Goal: Task Accomplishment & Management: Manage account settings

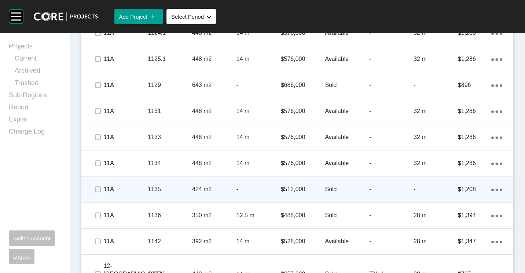
scroll to position [729, 0]
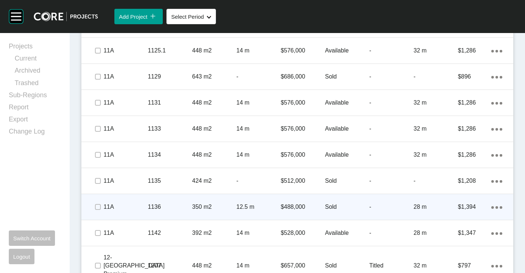
click at [220, 203] on p "350 m2" at bounding box center [214, 207] width 44 height 8
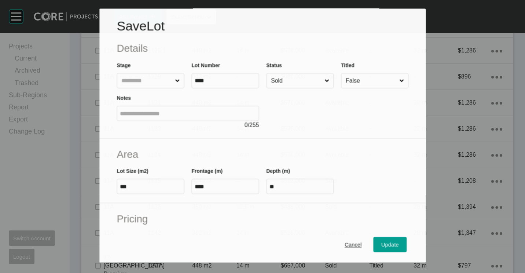
click at [303, 76] on input "Sold" at bounding box center [297, 81] width 54 height 15
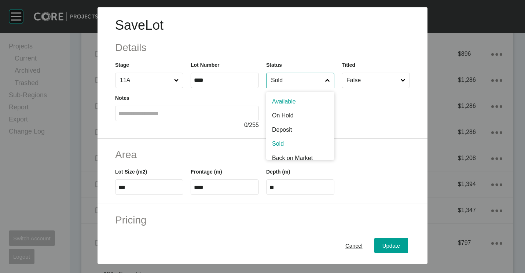
scroll to position [707, 0]
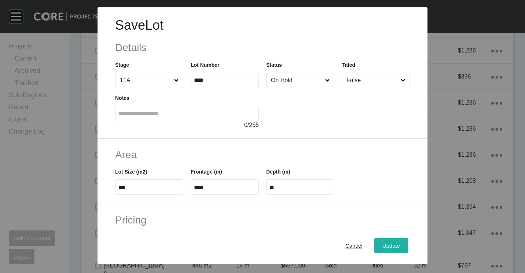
click at [382, 245] on span "Update" at bounding box center [391, 245] width 18 height 6
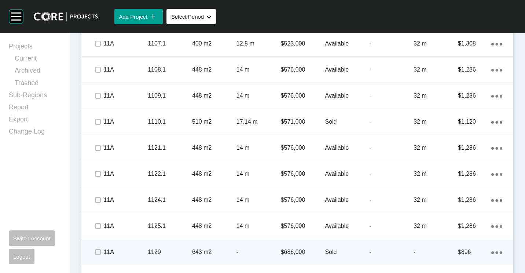
scroll to position [546, 0]
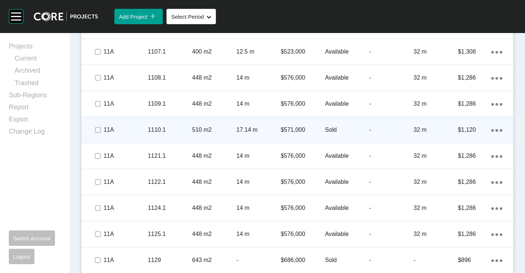
click at [184, 131] on p "1110.1" at bounding box center [170, 130] width 44 height 8
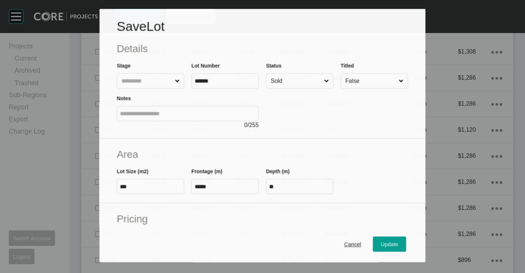
scroll to position [523, 0]
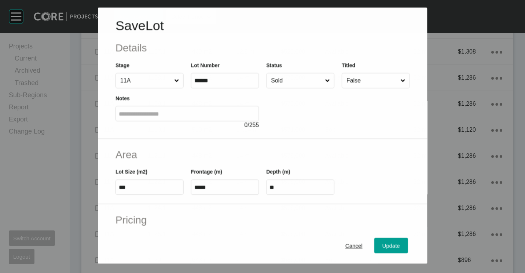
click at [280, 74] on input "Sold" at bounding box center [297, 80] width 54 height 15
click at [382, 248] on span "Update" at bounding box center [391, 245] width 18 height 6
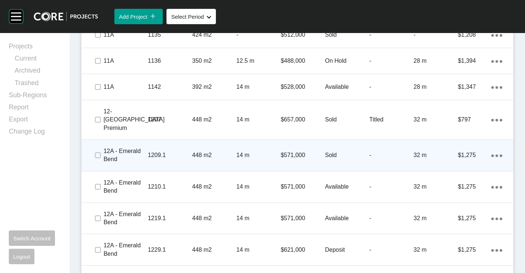
scroll to position [839, 0]
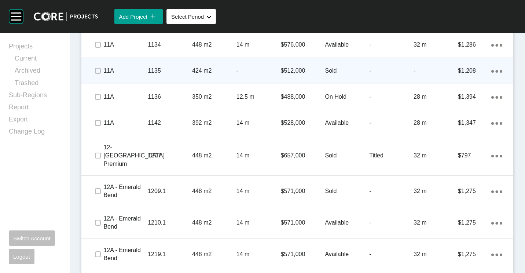
click at [217, 67] on p "424 m2" at bounding box center [214, 71] width 44 height 8
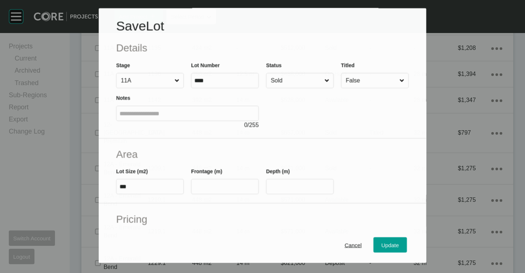
scroll to position [817, 0]
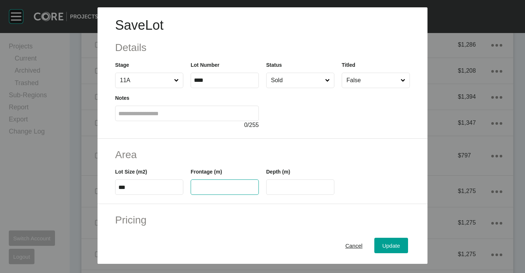
click at [218, 185] on input "text" at bounding box center [225, 187] width 62 height 6
type input "*****"
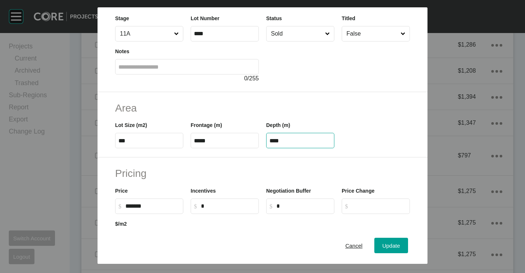
scroll to position [73, 0]
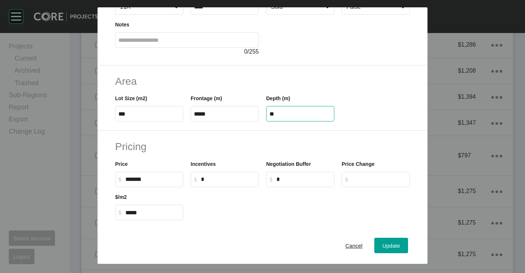
type input "**"
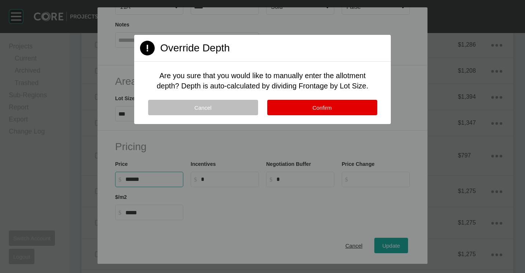
type input "*******"
type input "*"
click at [335, 126] on div at bounding box center [262, 136] width 525 height 273
click at [333, 114] on button "Confirm" at bounding box center [322, 107] width 110 height 15
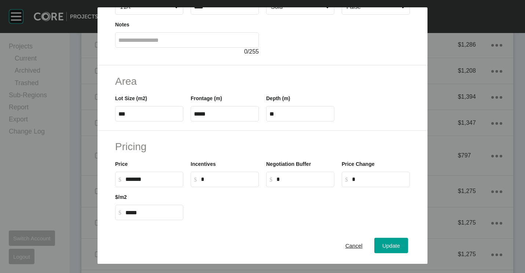
click at [391, 237] on div "Cancel Update" at bounding box center [263, 245] width 330 height 37
click at [387, 245] on span "Update" at bounding box center [391, 245] width 18 height 6
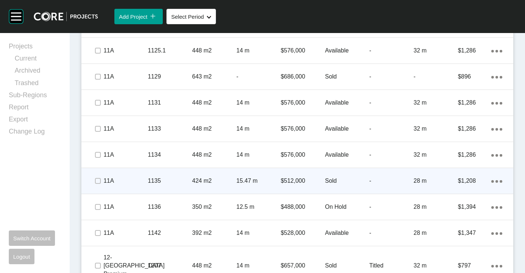
scroll to position [766, 0]
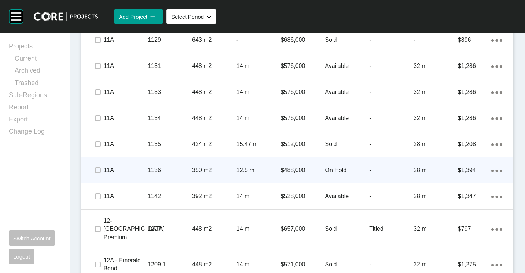
click at [272, 161] on div "12.5 m" at bounding box center [259, 170] width 44 height 23
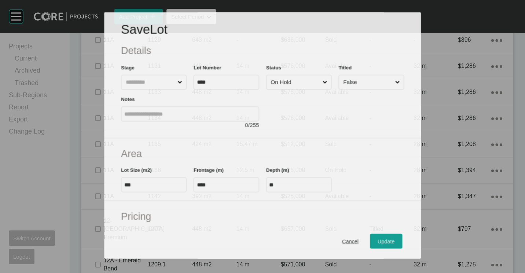
click at [297, 80] on input "On Hold" at bounding box center [295, 82] width 52 height 14
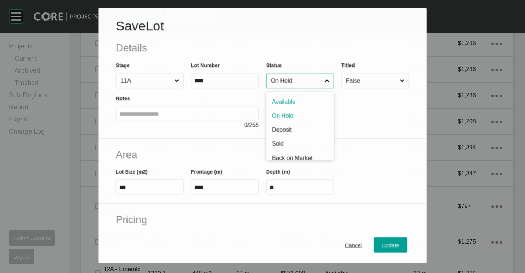
scroll to position [743, 0]
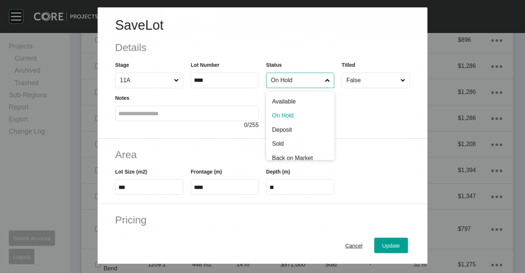
drag, startPoint x: 292, startPoint y: 121, endPoint x: 291, endPoint y: 125, distance: 3.8
click at [292, 84] on input "On Hold" at bounding box center [297, 80] width 54 height 15
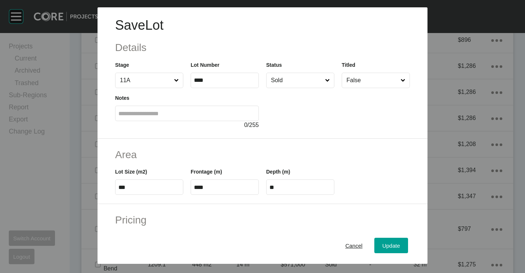
drag, startPoint x: 292, startPoint y: 138, endPoint x: 294, endPoint y: 143, distance: 5.5
click at [381, 248] on div "Update" at bounding box center [391, 246] width 21 height 10
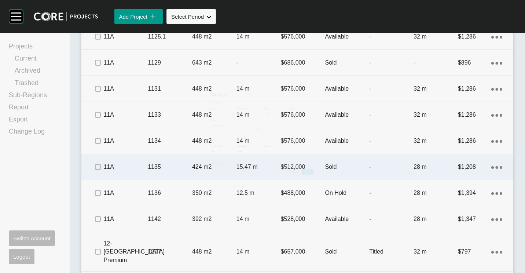
scroll to position [766, 0]
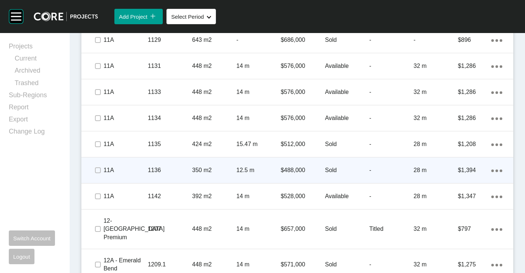
click at [241, 171] on p "12.5 m" at bounding box center [259, 170] width 44 height 8
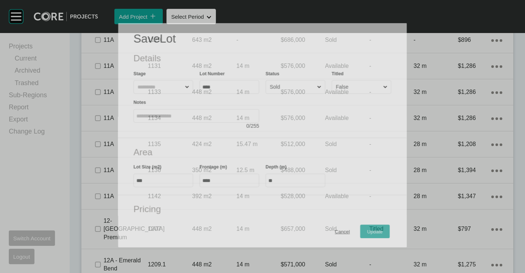
scroll to position [743, 0]
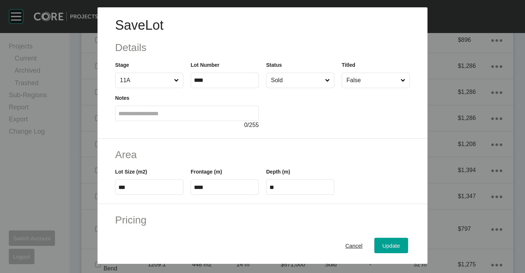
click at [316, 82] on input "Sold" at bounding box center [297, 80] width 54 height 15
click at [388, 248] on span "Update" at bounding box center [391, 245] width 18 height 6
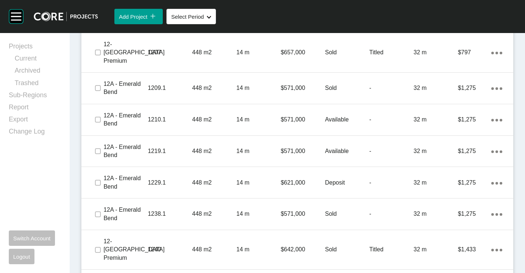
scroll to position [949, 0]
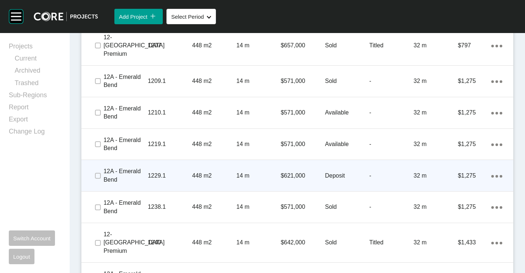
click at [160, 172] on div "1229.1" at bounding box center [170, 175] width 44 height 23
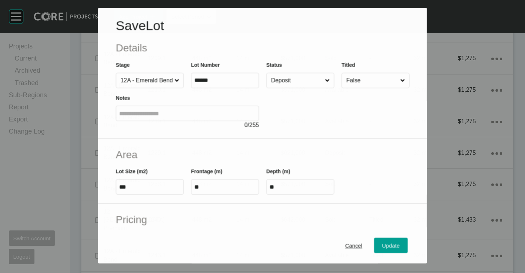
scroll to position [927, 0]
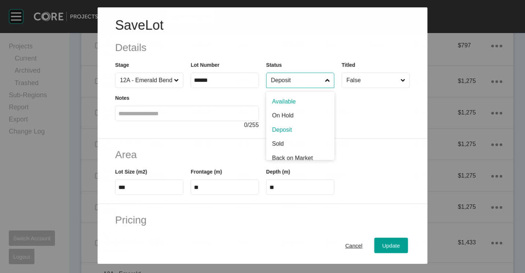
click at [290, 86] on input "Deposit" at bounding box center [297, 80] width 54 height 15
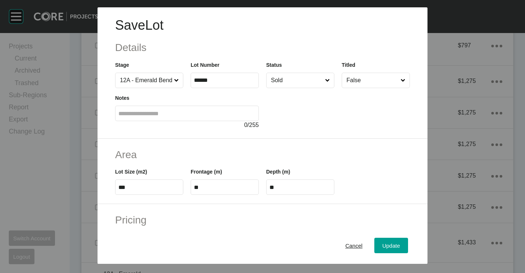
drag, startPoint x: 283, startPoint y: 147, endPoint x: 291, endPoint y: 155, distance: 11.4
click at [388, 245] on span "Update" at bounding box center [391, 245] width 18 height 6
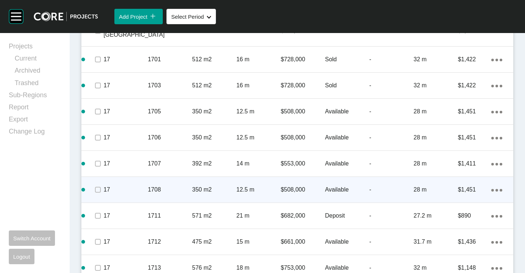
scroll to position [1426, 0]
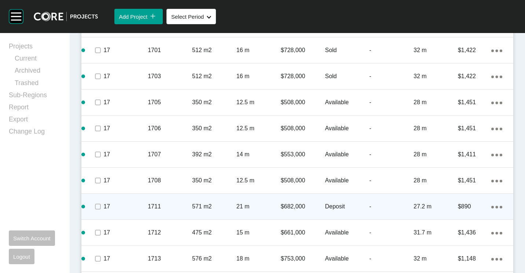
click at [204, 202] on p "571 m2" at bounding box center [214, 206] width 44 height 8
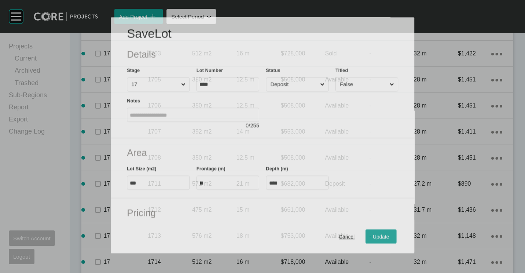
scroll to position [1403, 0]
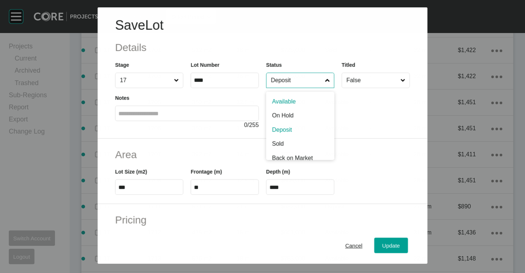
drag, startPoint x: 300, startPoint y: 80, endPoint x: 290, endPoint y: 116, distance: 37.3
click at [300, 80] on input "Deposit" at bounding box center [297, 80] width 54 height 15
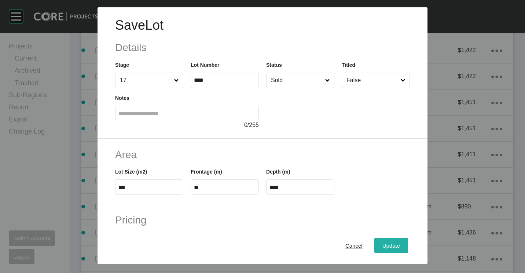
drag, startPoint x: 393, startPoint y: 247, endPoint x: 389, endPoint y: 243, distance: 4.7
click at [393, 247] on span "Update" at bounding box center [391, 245] width 18 height 6
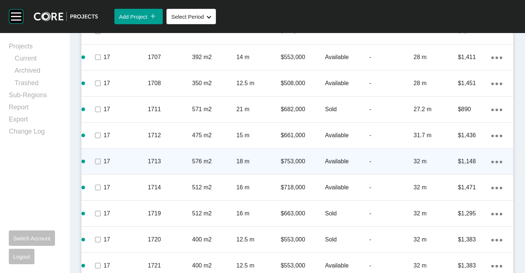
scroll to position [1573, 0]
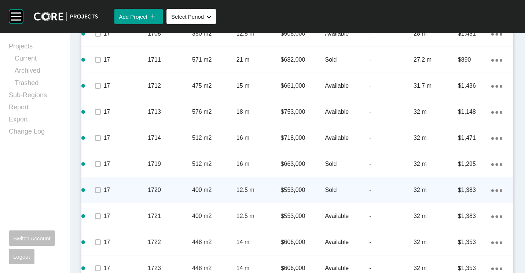
click at [226, 186] on p "400 m2" at bounding box center [214, 190] width 44 height 8
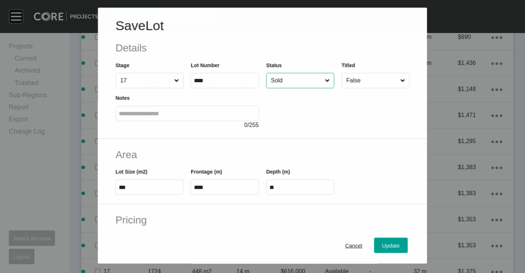
scroll to position [1550, 0]
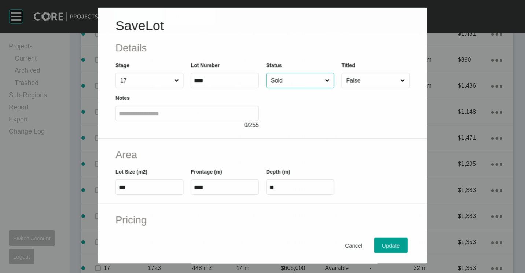
click at [309, 81] on input "Sold" at bounding box center [297, 80] width 54 height 15
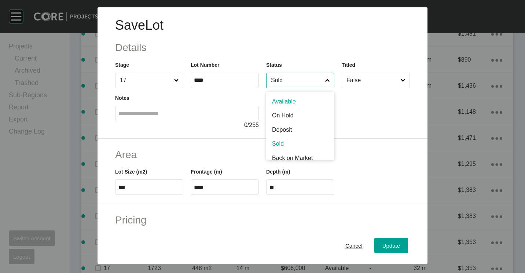
drag, startPoint x: 297, startPoint y: 99, endPoint x: 316, endPoint y: 118, distance: 27.0
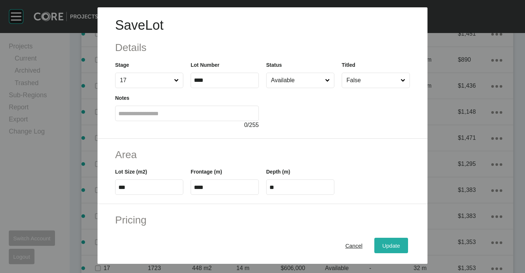
click at [388, 251] on button "Update" at bounding box center [391, 245] width 34 height 15
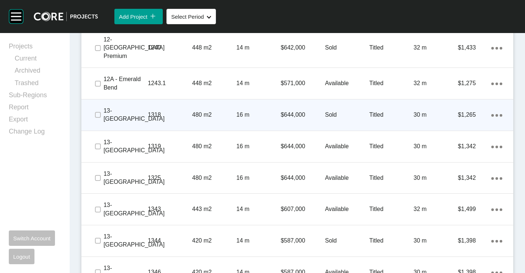
scroll to position [1101, 0]
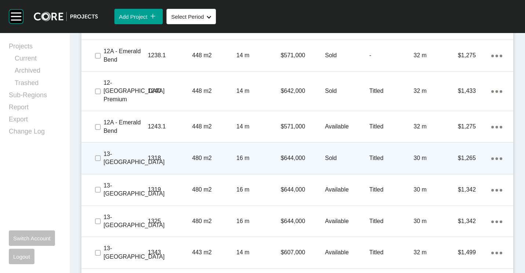
click at [180, 143] on div "13- [GEOGRAPHIC_DATA] 1318 480 m2 16 m $644,000 Sold Titled 30 m $1,265 Action …" at bounding box center [297, 158] width 432 height 31
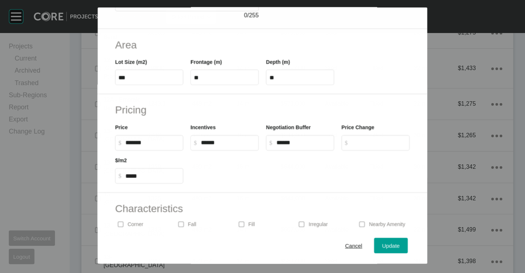
scroll to position [1078, 0]
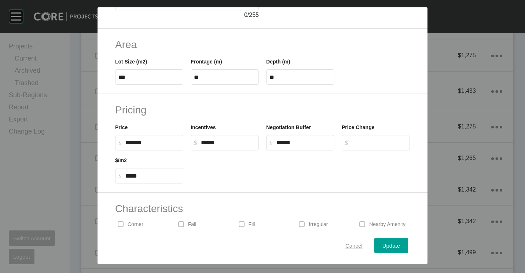
click at [345, 242] on span "Cancel" at bounding box center [353, 245] width 17 height 6
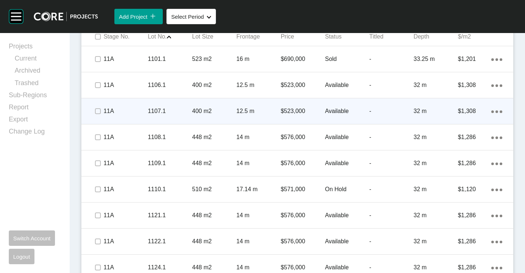
scroll to position [418, 0]
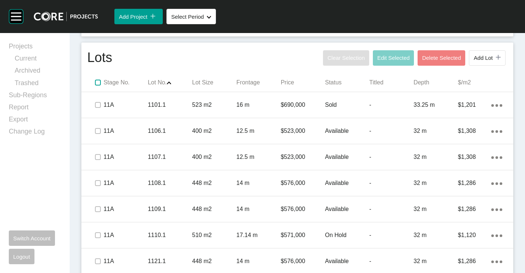
click at [98, 80] on label at bounding box center [98, 83] width 6 height 6
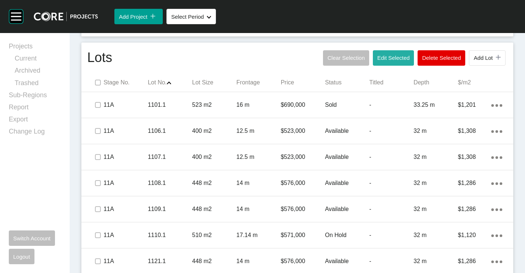
click at [391, 62] on button "Edit Selected" at bounding box center [393, 57] width 41 height 15
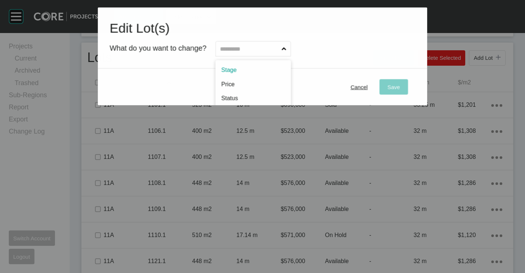
click at [237, 48] on input "text" at bounding box center [250, 48] width 62 height 15
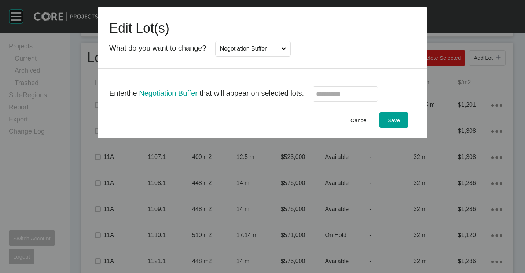
click at [352, 96] on input "text" at bounding box center [345, 94] width 59 height 6
type input "*"
click at [399, 117] on div "Save" at bounding box center [394, 120] width 16 height 10
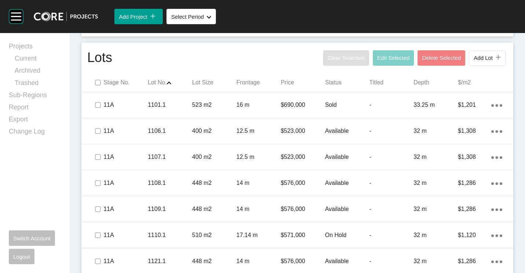
click at [102, 83] on span at bounding box center [97, 82] width 11 height 11
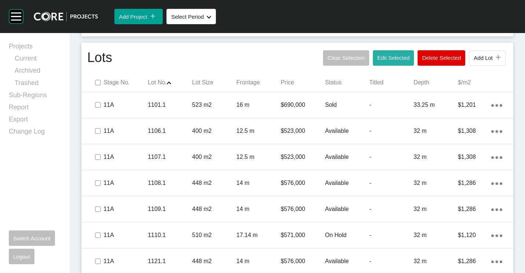
click at [392, 58] on span "Edit Selected" at bounding box center [393, 58] width 32 height 6
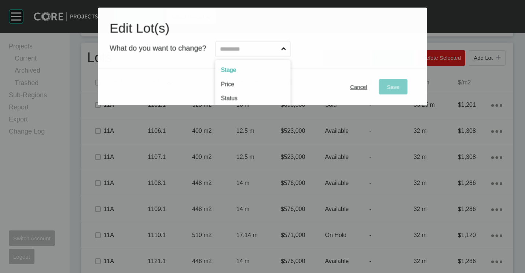
click at [245, 55] on input "text" at bounding box center [249, 48] width 61 height 15
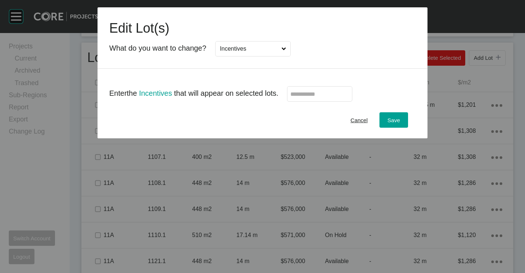
click at [325, 92] on input "text" at bounding box center [319, 94] width 59 height 6
type input "*"
click at [392, 123] on span "Save" at bounding box center [394, 120] width 12 height 6
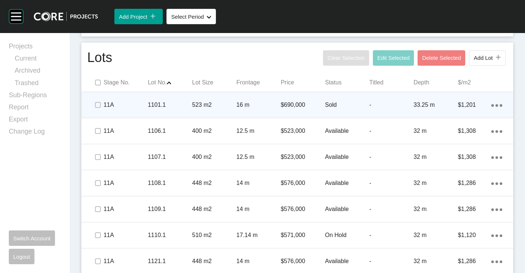
click at [292, 116] on div "$690,000" at bounding box center [303, 105] width 44 height 23
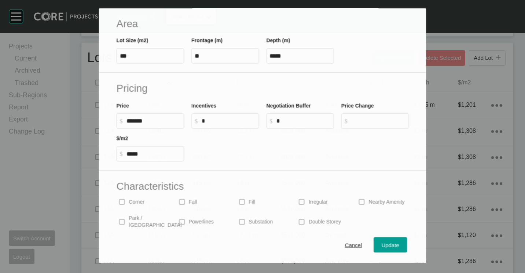
scroll to position [175, 0]
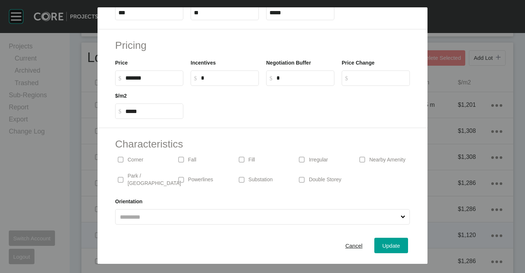
click at [349, 245] on span "Cancel" at bounding box center [353, 245] width 17 height 6
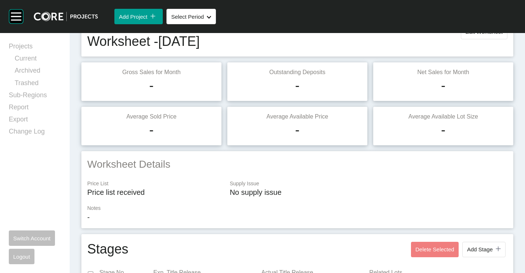
scroll to position [0, 0]
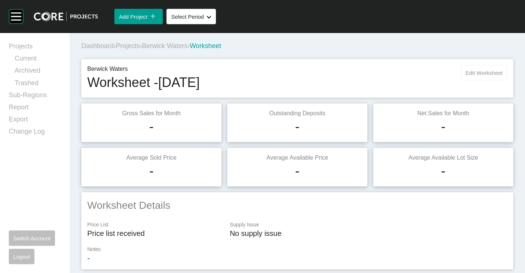
click at [475, 78] on button "Edit Worksheet" at bounding box center [484, 72] width 47 height 15
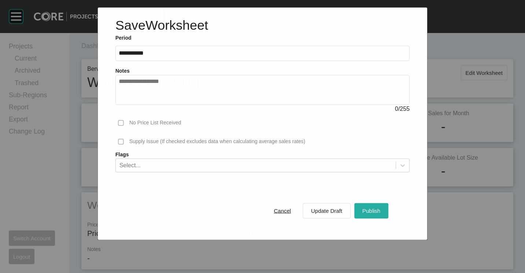
click at [384, 207] on button "Publish" at bounding box center [371, 210] width 34 height 15
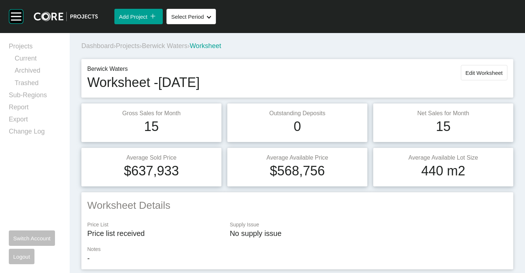
click at [130, 44] on span "Projects" at bounding box center [128, 45] width 24 height 7
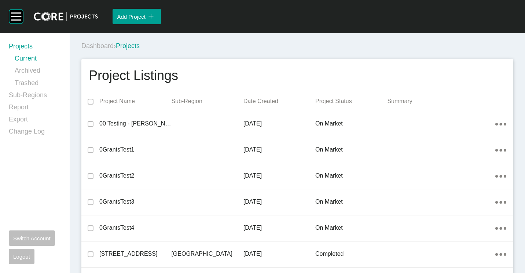
scroll to position [1575, 0]
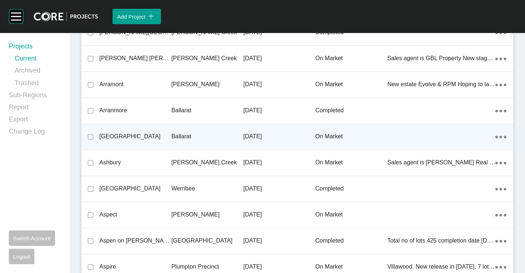
click at [199, 138] on p "Ballarat" at bounding box center [207, 136] width 72 height 8
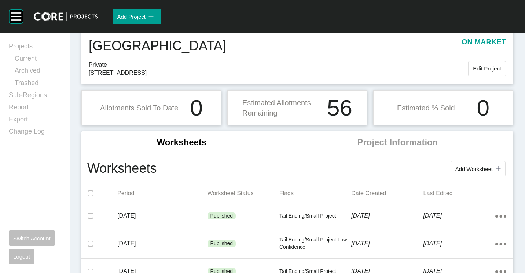
scroll to position [37, 0]
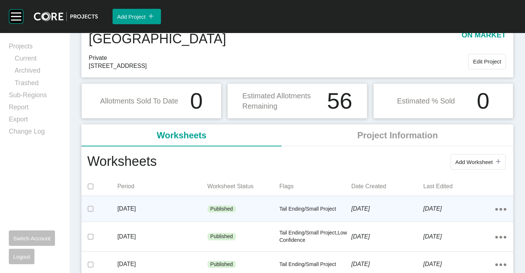
click at [197, 212] on p "July 2025" at bounding box center [162, 209] width 90 height 8
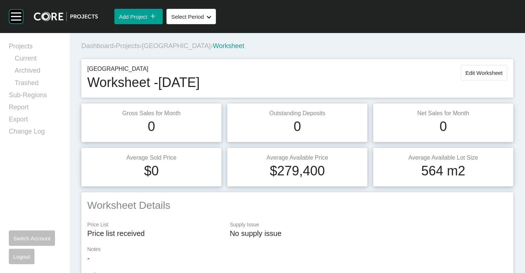
click at [140, 45] on span "Projects" at bounding box center [128, 45] width 24 height 7
